Goal: Task Accomplishment & Management: Use online tool/utility

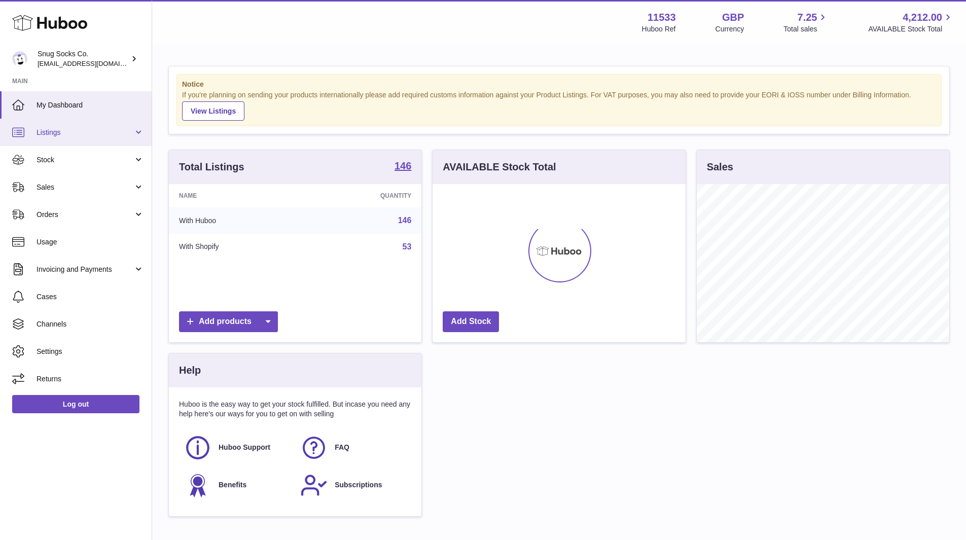
scroll to position [158, 253]
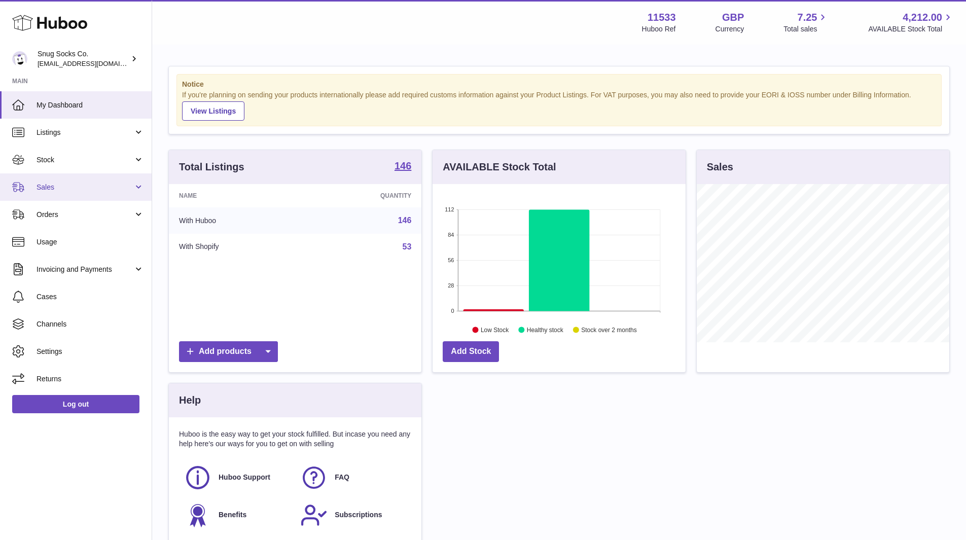
click at [65, 187] on span "Sales" at bounding box center [85, 188] width 97 height 10
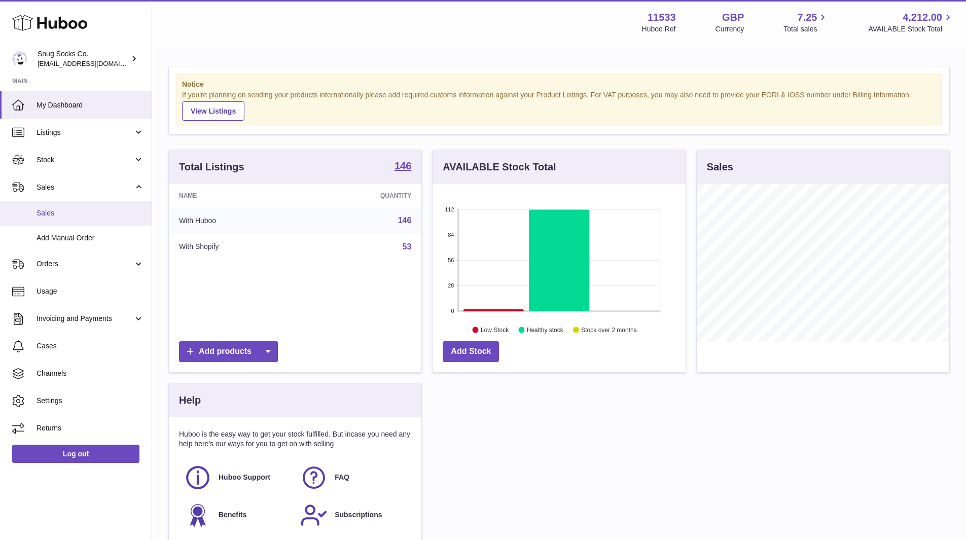
click at [60, 212] on span "Sales" at bounding box center [91, 214] width 108 height 10
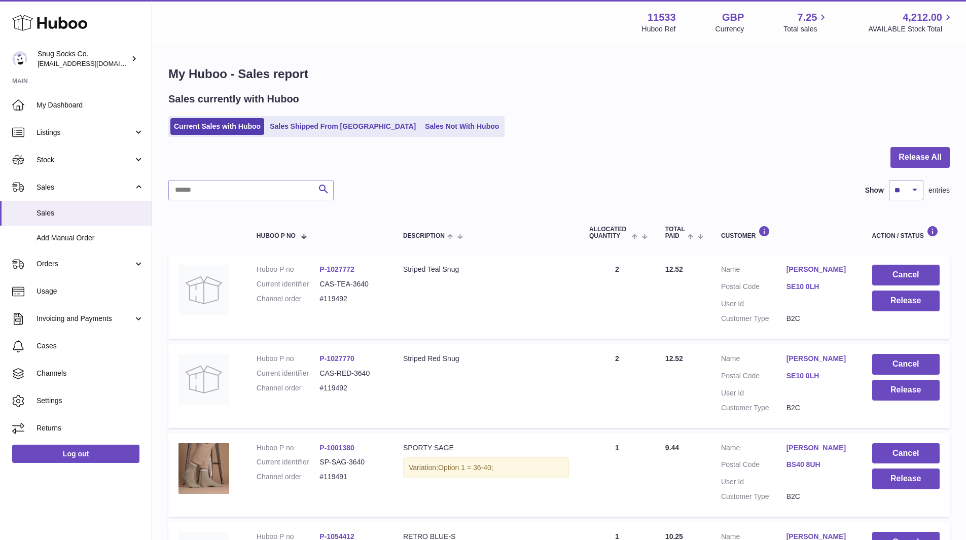
click at [411, 137] on ul "Current Sales with Huboo Sales Shipped From [GEOGRAPHIC_DATA] Sales Not With Hu…" at bounding box center [336, 126] width 336 height 21
drag, startPoint x: 411, startPoint y: 129, endPoint x: 425, endPoint y: 127, distance: 13.8
click at [422, 128] on link "Sales Not With Huboo" at bounding box center [462, 126] width 81 height 17
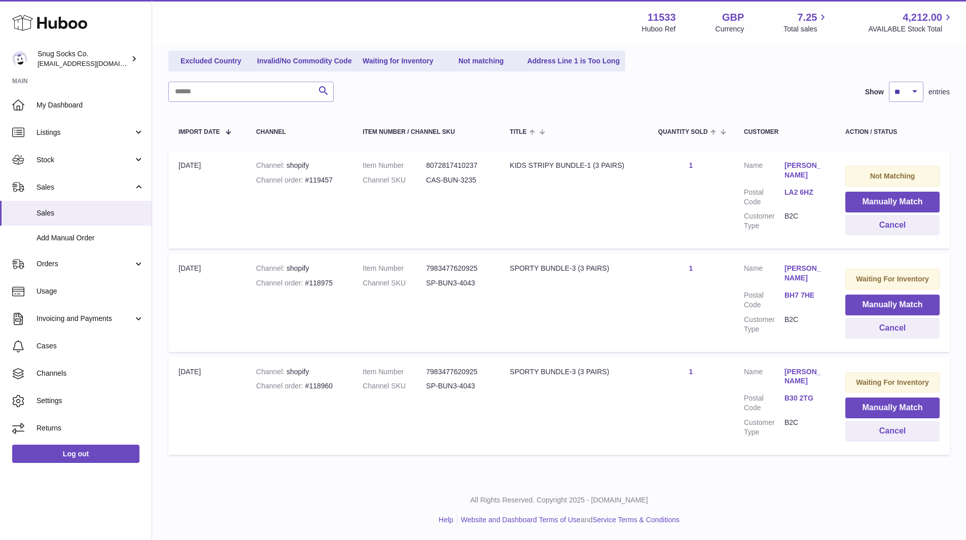
scroll to position [130, 0]
drag, startPoint x: 337, startPoint y: 167, endPoint x: 317, endPoint y: 170, distance: 21.0
click at [317, 176] on div "Channel order #119457" at bounding box center [299, 181] width 86 height 10
click at [331, 195] on td "Channel shopify Channel order #119457" at bounding box center [299, 200] width 107 height 98
drag, startPoint x: 479, startPoint y: 168, endPoint x: 427, endPoint y: 168, distance: 52.3
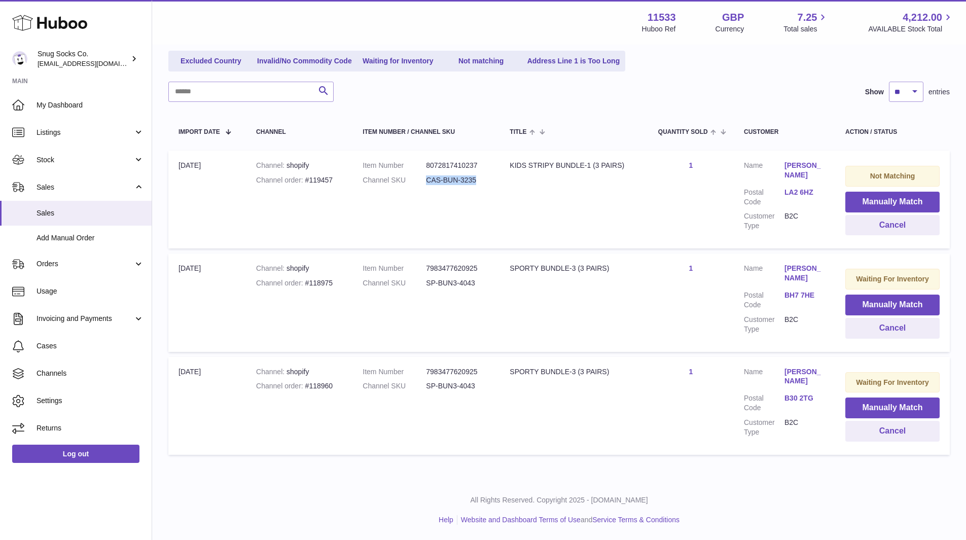
click at [427, 176] on dd "CAS-BUN-3235" at bounding box center [457, 181] width 63 height 10
copy dd "CAS-BUN-3235"
click at [882, 192] on button "Manually Match" at bounding box center [893, 202] width 94 height 21
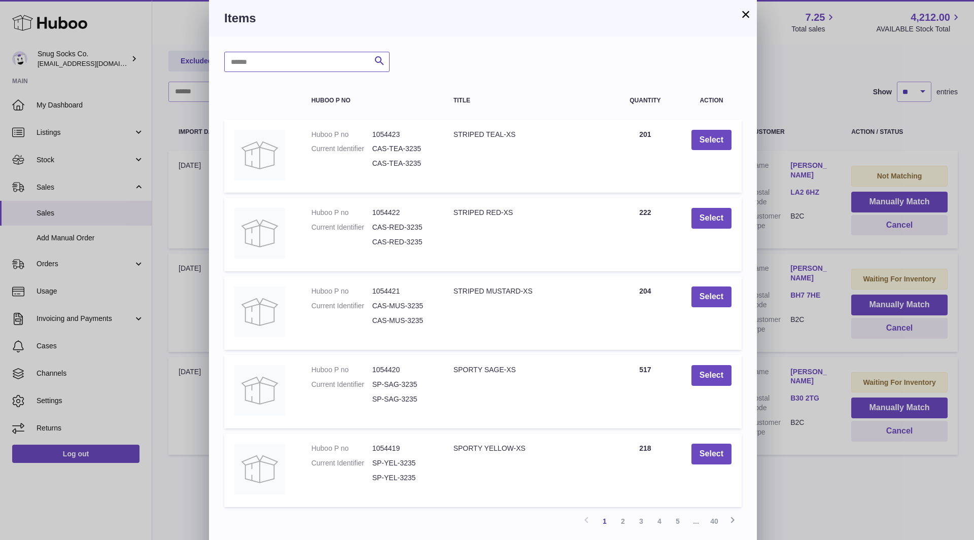
click at [314, 61] on input "text" at bounding box center [306, 62] width 165 height 20
paste input "**********"
click at [375, 58] on icon "submit" at bounding box center [379, 61] width 12 height 13
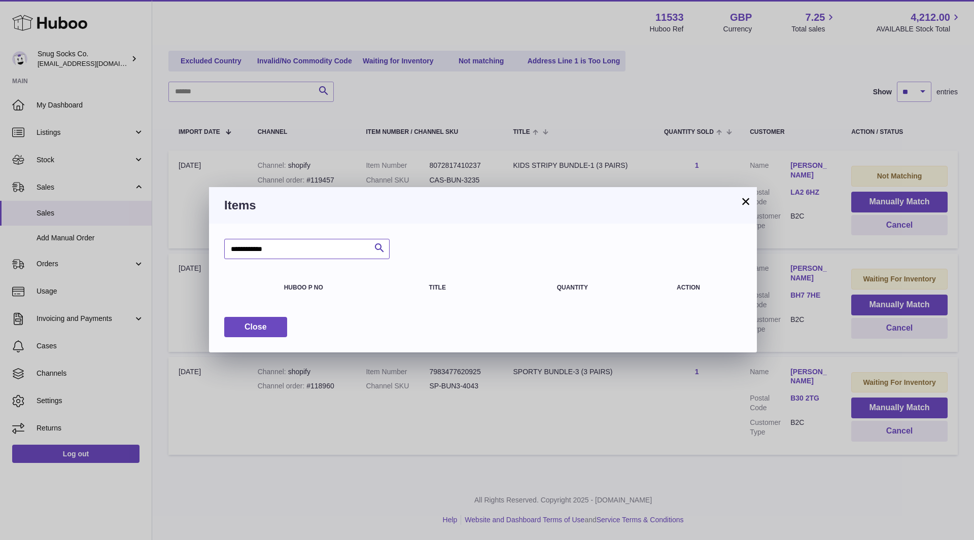
click at [292, 250] on input "**********" at bounding box center [306, 249] width 165 height 20
click at [260, 248] on input "**********" at bounding box center [306, 249] width 165 height 20
click at [264, 251] on input "**********" at bounding box center [306, 249] width 165 height 20
type input "**********"
click at [385, 247] on icon "submit" at bounding box center [379, 248] width 12 height 13
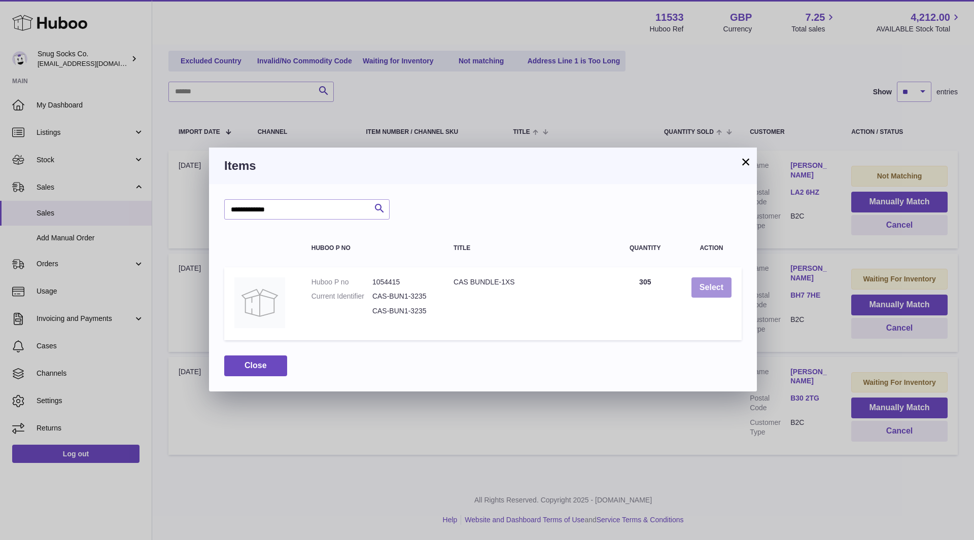
click at [714, 290] on button "Select" at bounding box center [712, 288] width 40 height 21
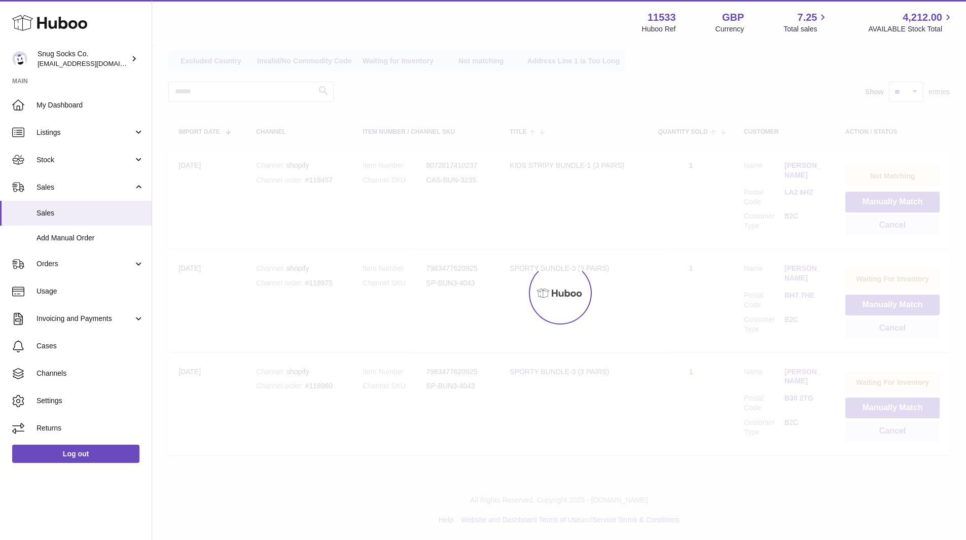
scroll to position [26, 0]
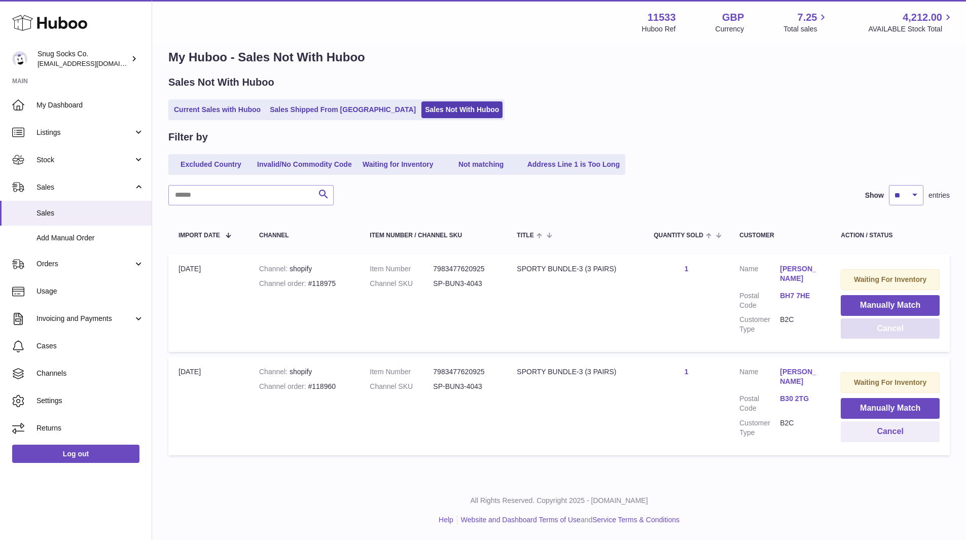
click at [892, 319] on button "Cancel" at bounding box center [890, 329] width 99 height 21
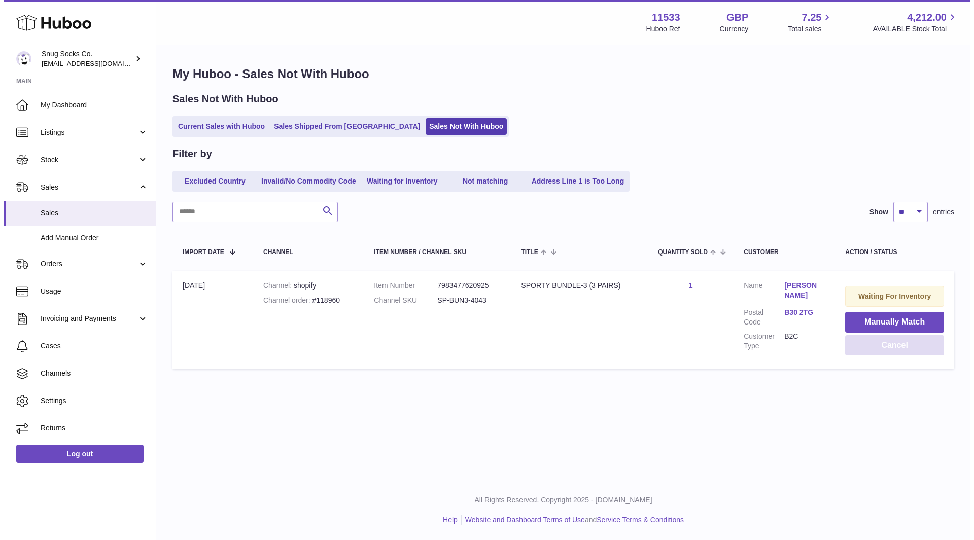
scroll to position [0, 0]
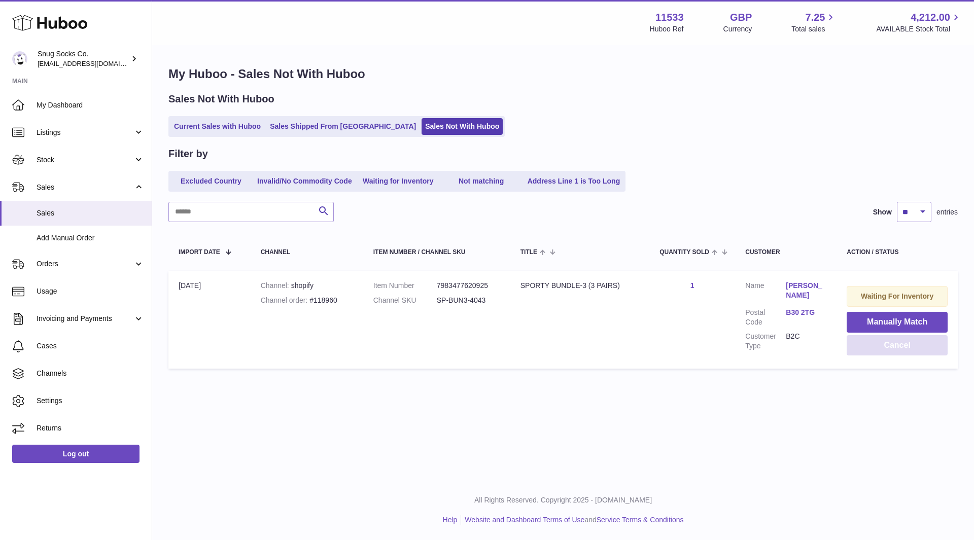
click at [902, 352] on button "Cancel" at bounding box center [897, 345] width 101 height 21
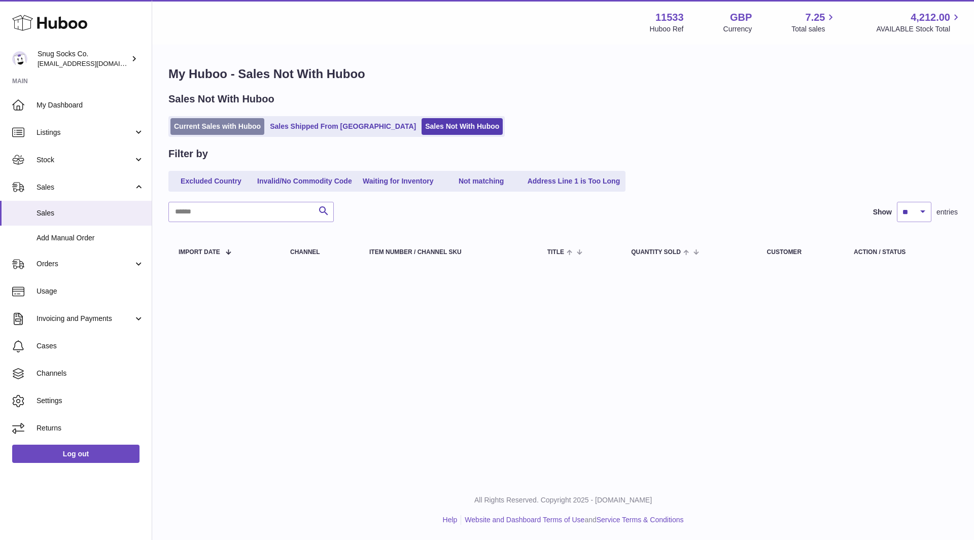
click at [214, 134] on link "Current Sales with Huboo" at bounding box center [217, 126] width 94 height 17
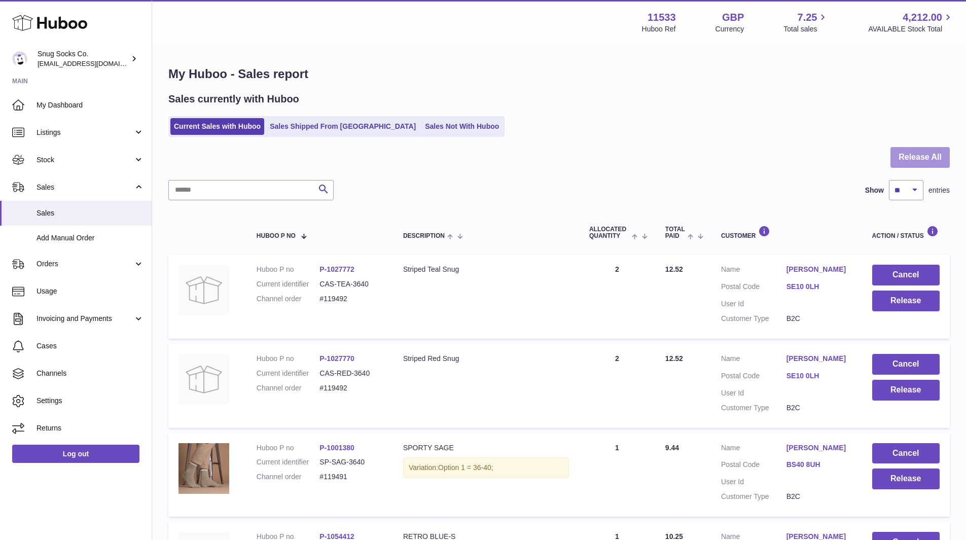
click at [900, 166] on button "Release All" at bounding box center [920, 157] width 59 height 21
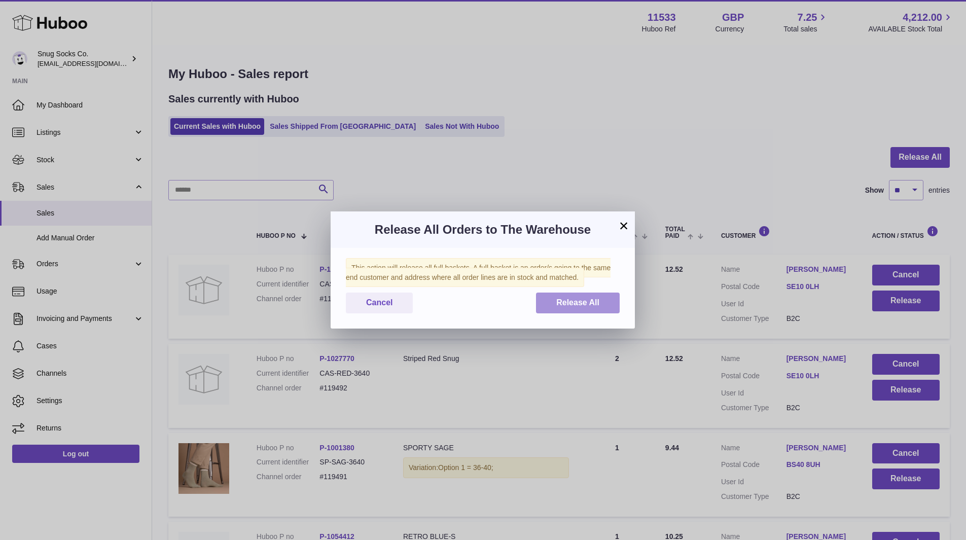
click at [586, 300] on span "Release All" at bounding box center [578, 302] width 43 height 9
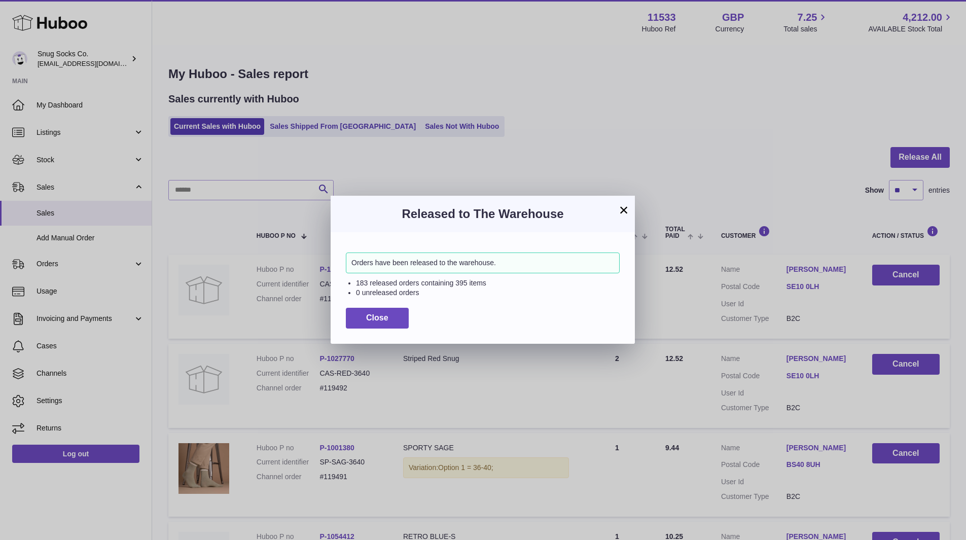
click at [622, 211] on button "×" at bounding box center [624, 210] width 12 height 12
